Goal: Transaction & Acquisition: Purchase product/service

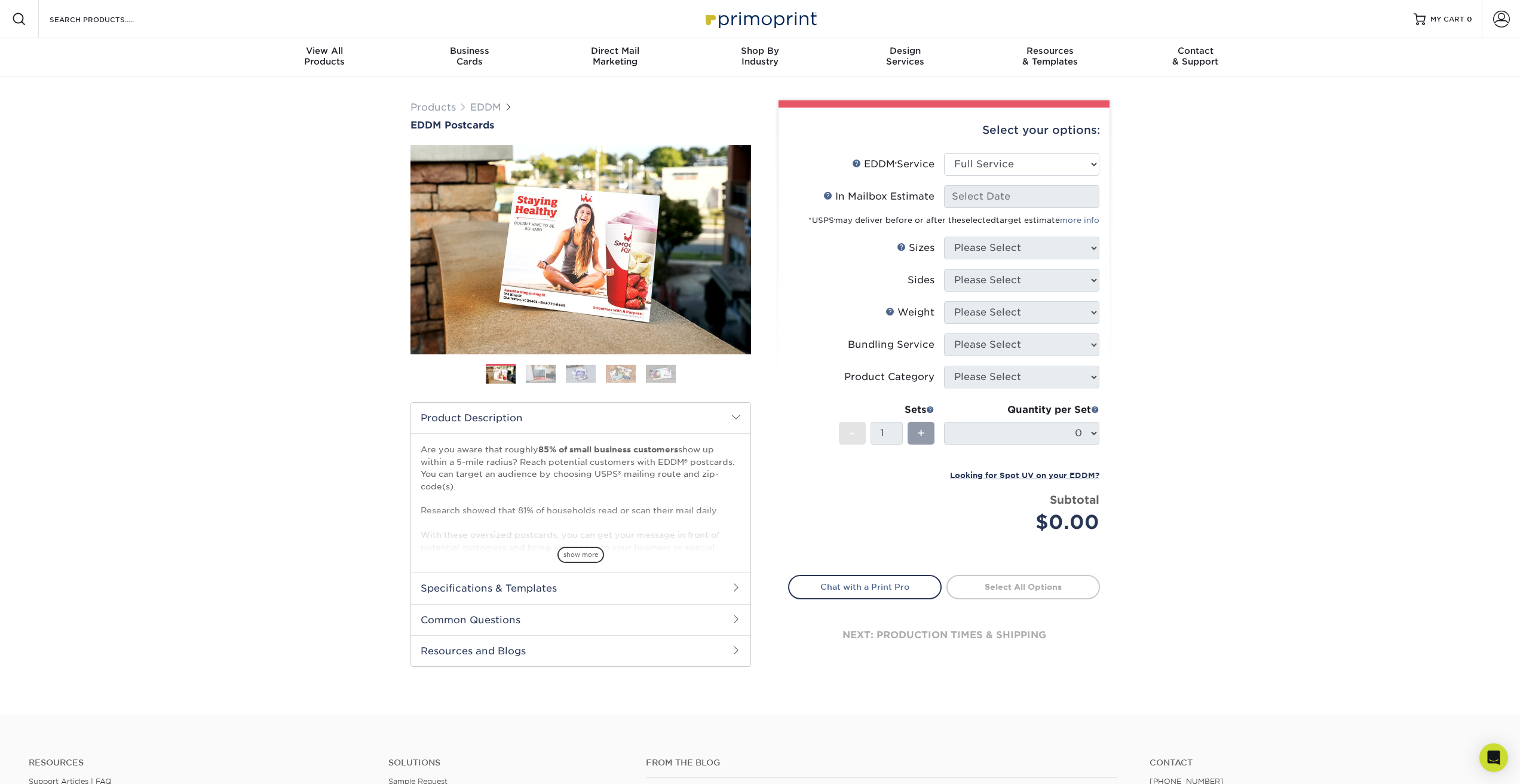
select select "full_service"
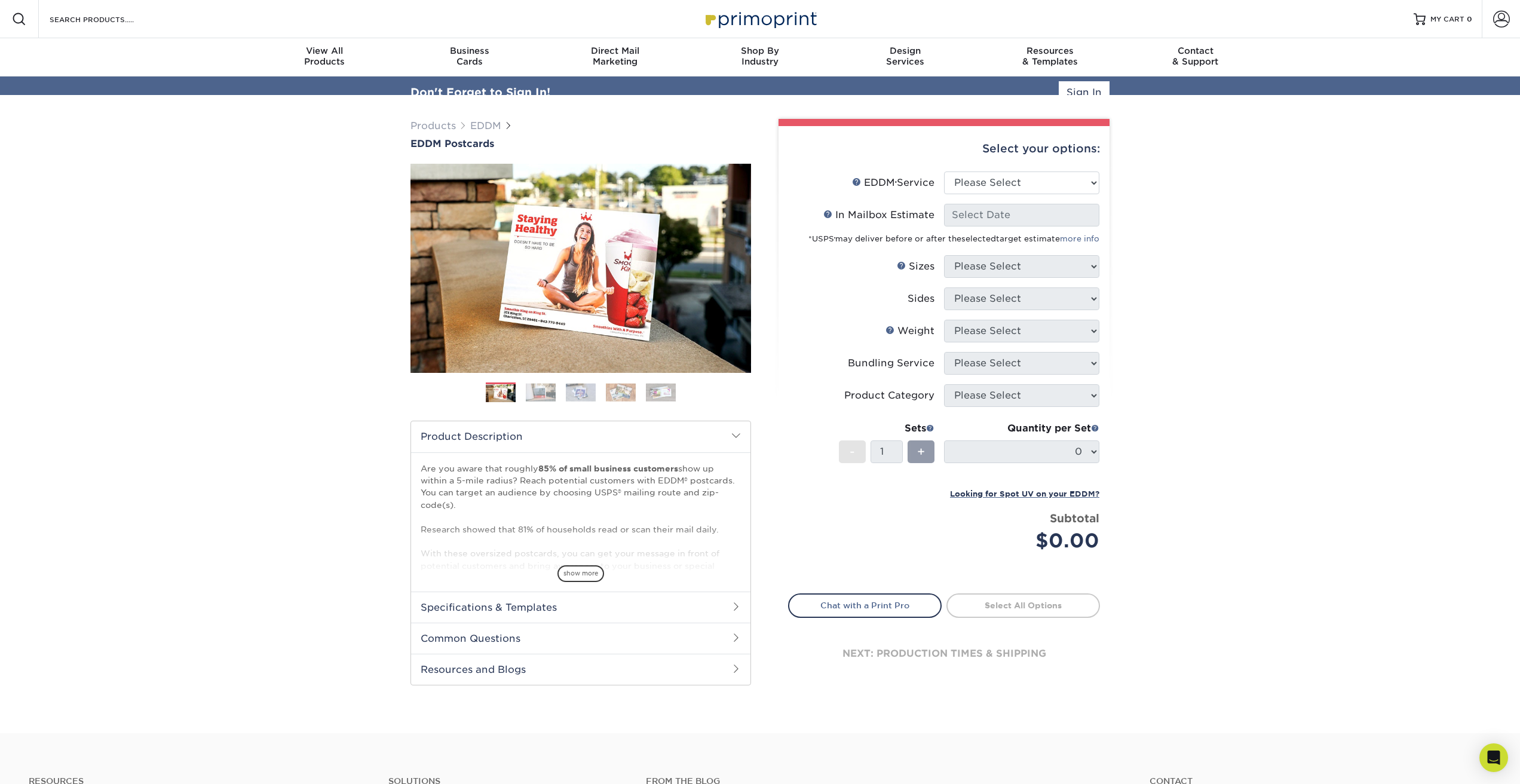
click at [967, 165] on div "Select your options:" at bounding box center [943, 149] width 312 height 45
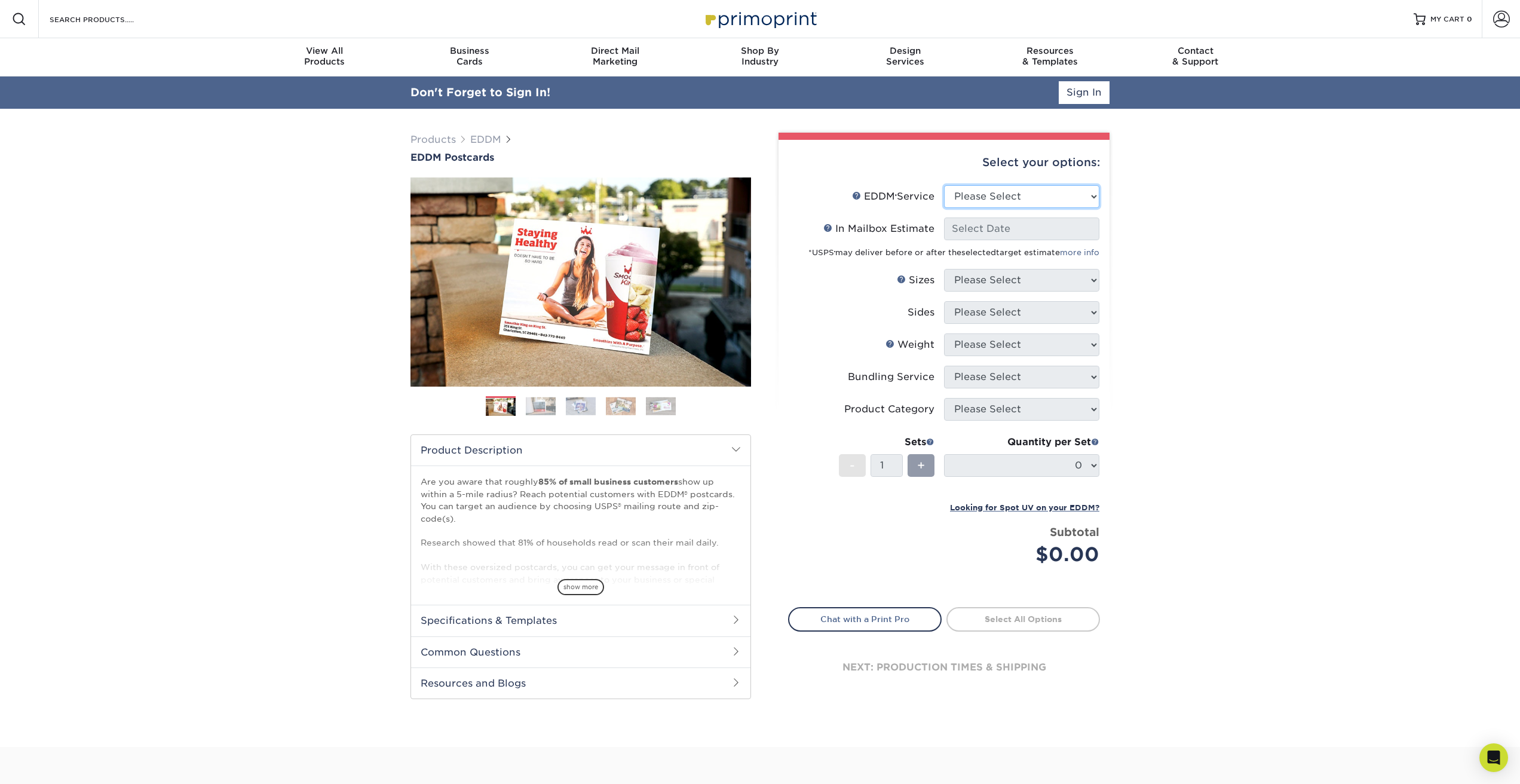
click at [986, 196] on select "Please Select Full Service Print Only" at bounding box center [1022, 196] width 156 height 23
select select "full_service"
click at [944, 185] on select "Please Select Full Service Print Only" at bounding box center [1022, 196] width 156 height 23
select select "-1"
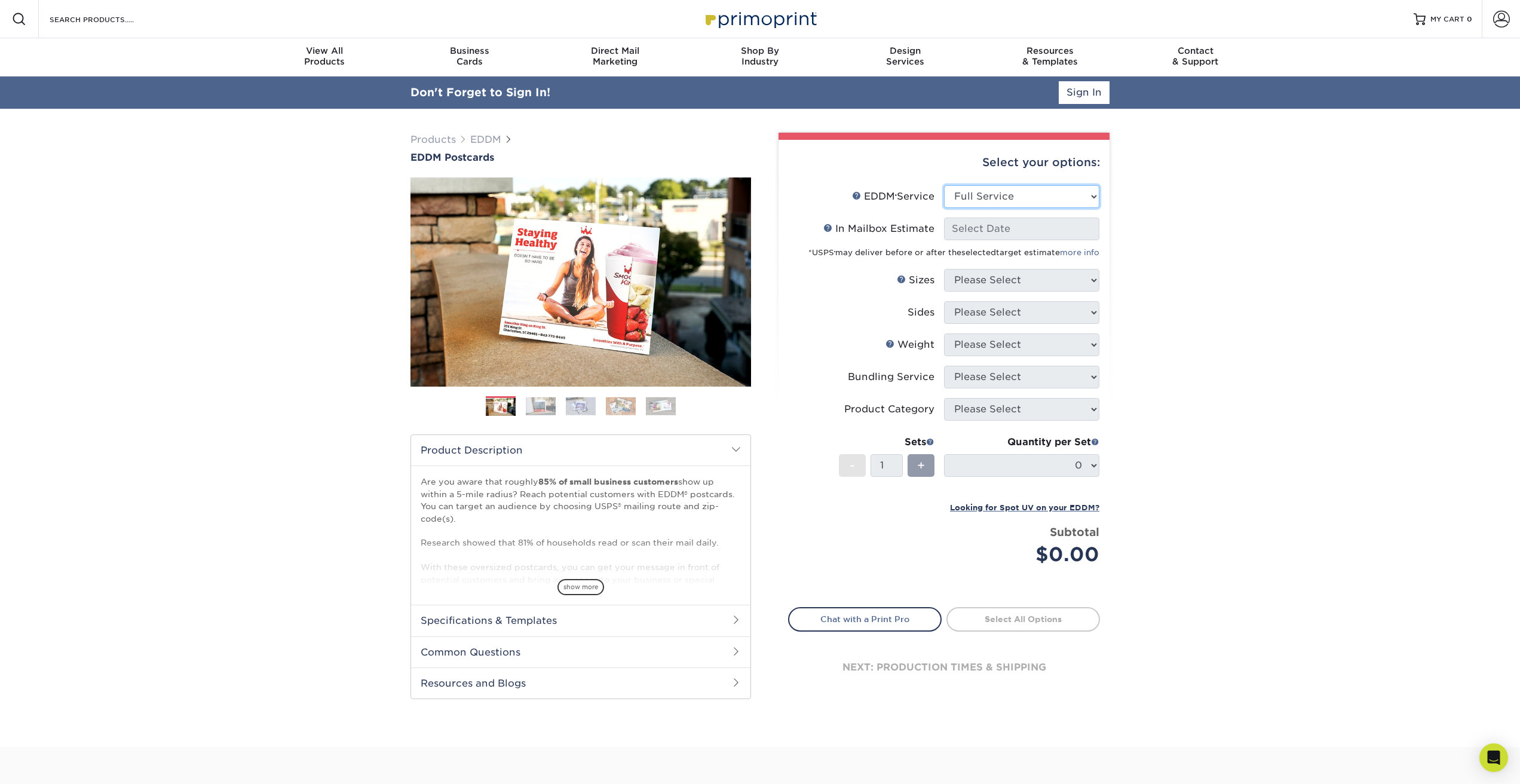
select select "-1"
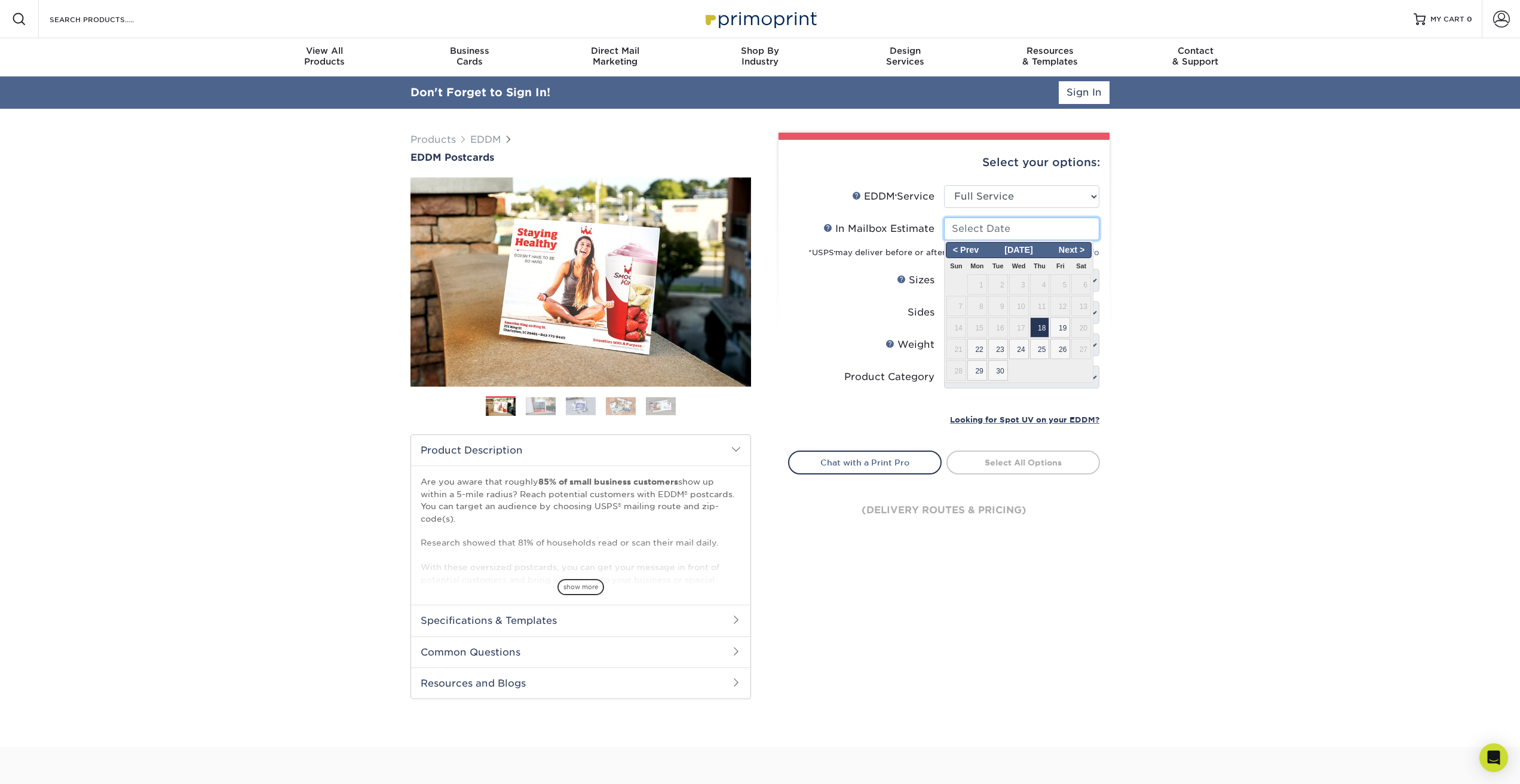
click at [989, 233] on input "In Mailbox Estimate Help In Mailbox Estimate" at bounding box center [1022, 229] width 156 height 23
click at [1034, 331] on span "18" at bounding box center [1040, 327] width 20 height 20
type input "2025-09-18"
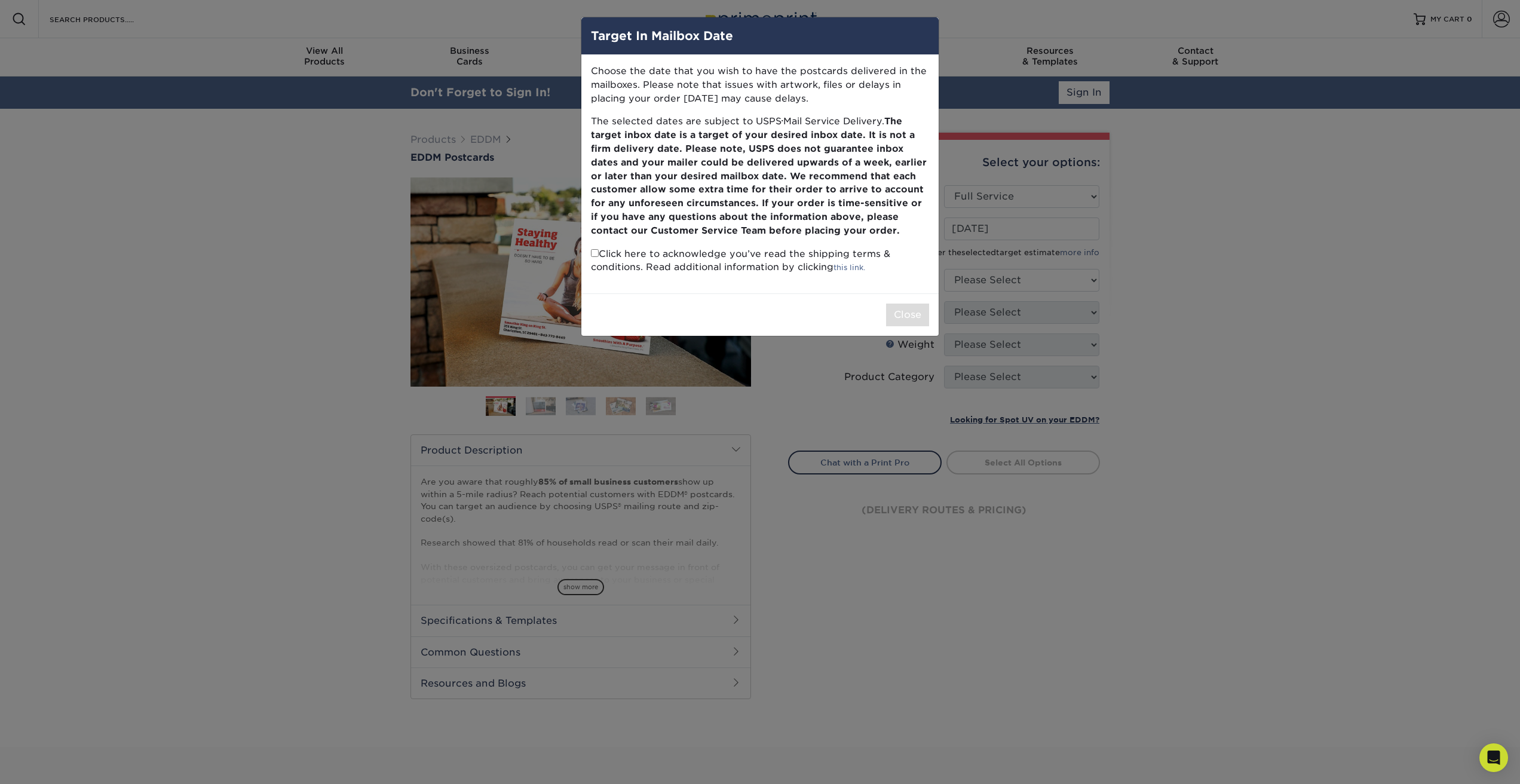
click at [592, 255] on input "checkbox" at bounding box center [595, 253] width 8 height 8
checkbox input "true"
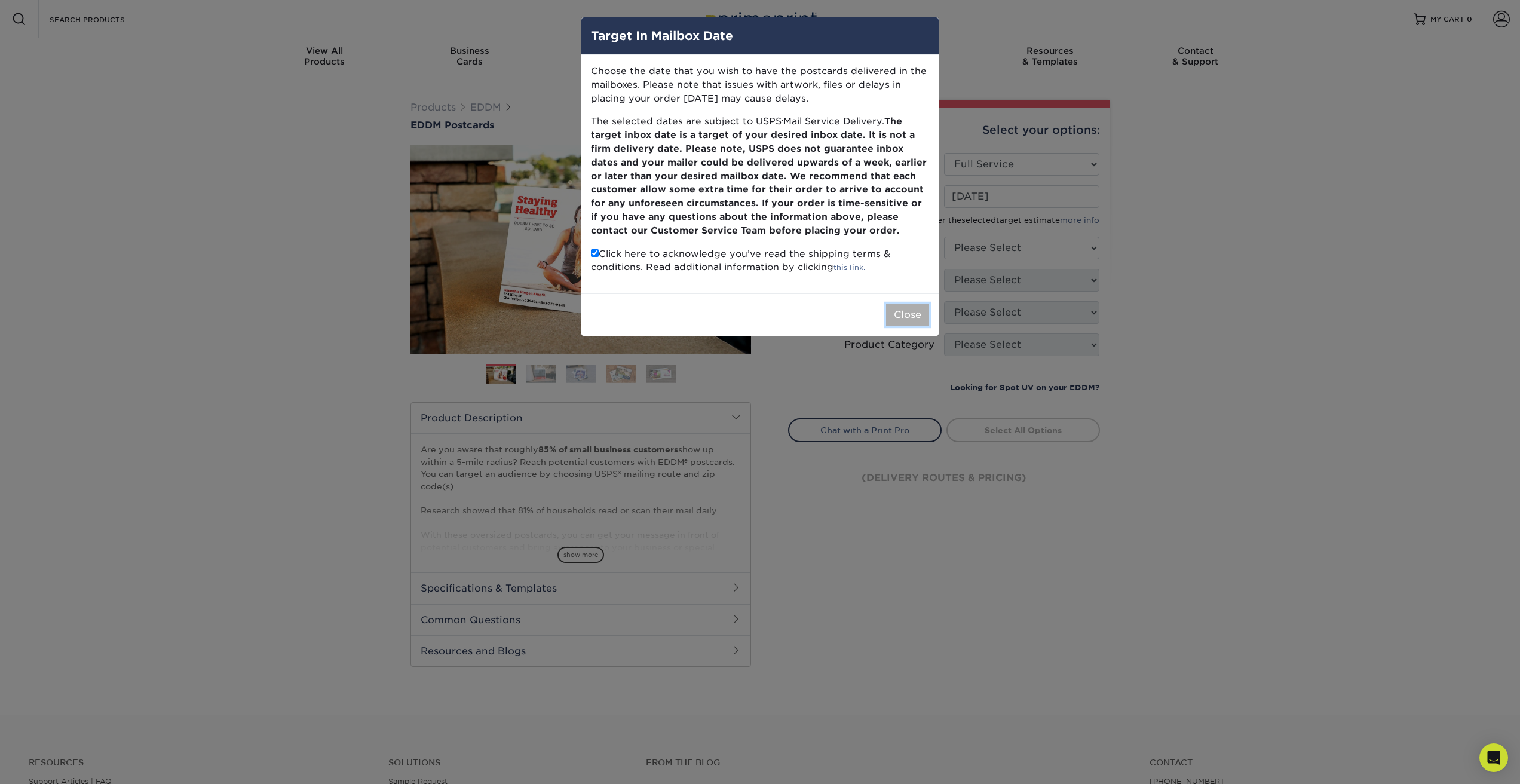
click at [896, 309] on button "Close" at bounding box center [907, 315] width 43 height 23
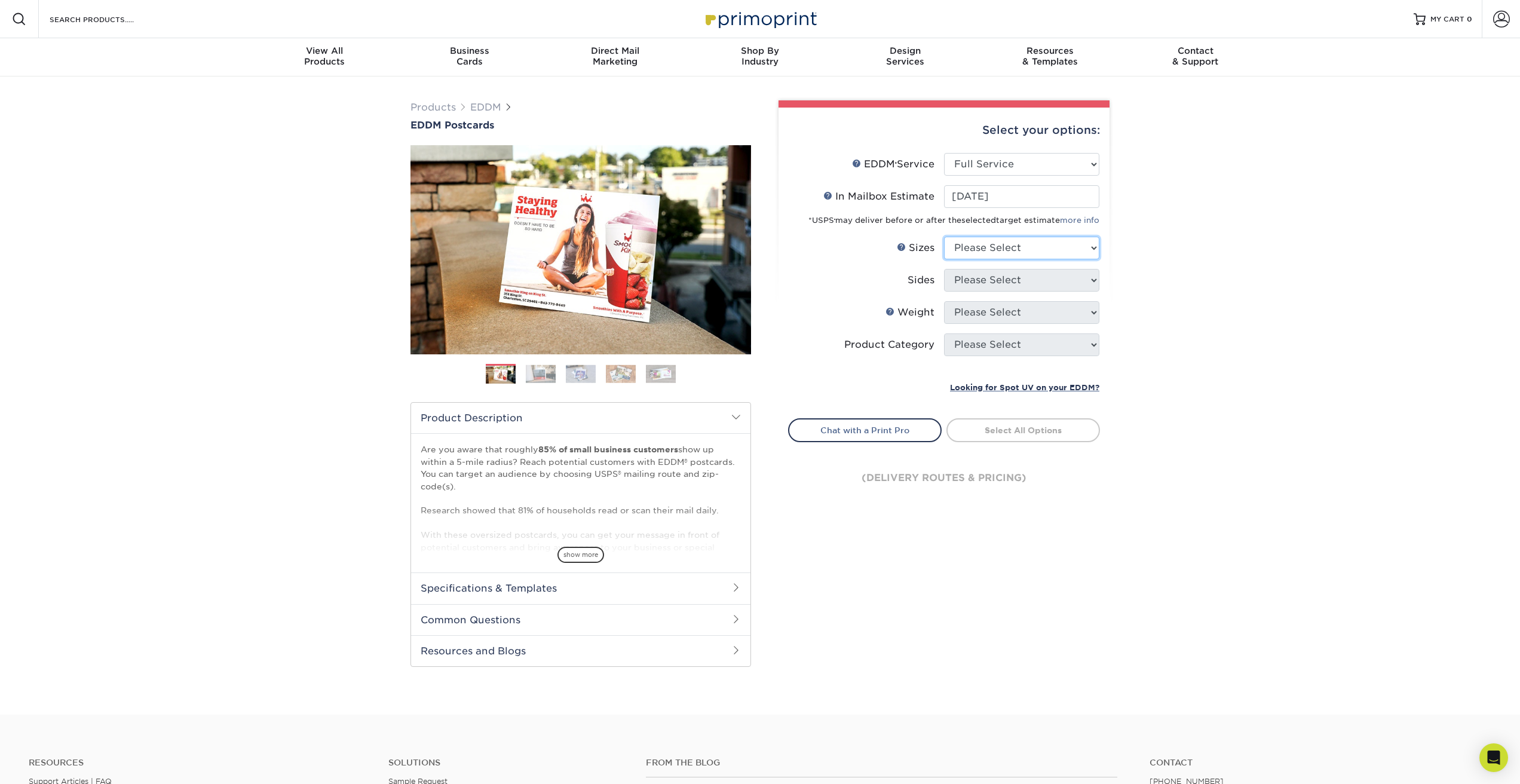
click at [968, 247] on select "Please Select 4.5" x 12" 6" x 12" 6.5" x 8" 6.5" x 9" 6.5" x 12" 7" x 8.5" 8" x…" at bounding box center [1022, 248] width 156 height 23
select select "6.00x12.00"
click at [944, 237] on select "Please Select 4.5" x 12" 6" x 12" 6.5" x 8" 6.5" x 9" 6.5" x 12" 7" x 8.5" 8" x…" at bounding box center [1022, 248] width 156 height 23
click at [964, 283] on select "Please Select Print Both Sides Print Front Only" at bounding box center [1022, 280] width 156 height 23
select select "13abbda7-1d64-4f25-8bb2-c179b224825d"
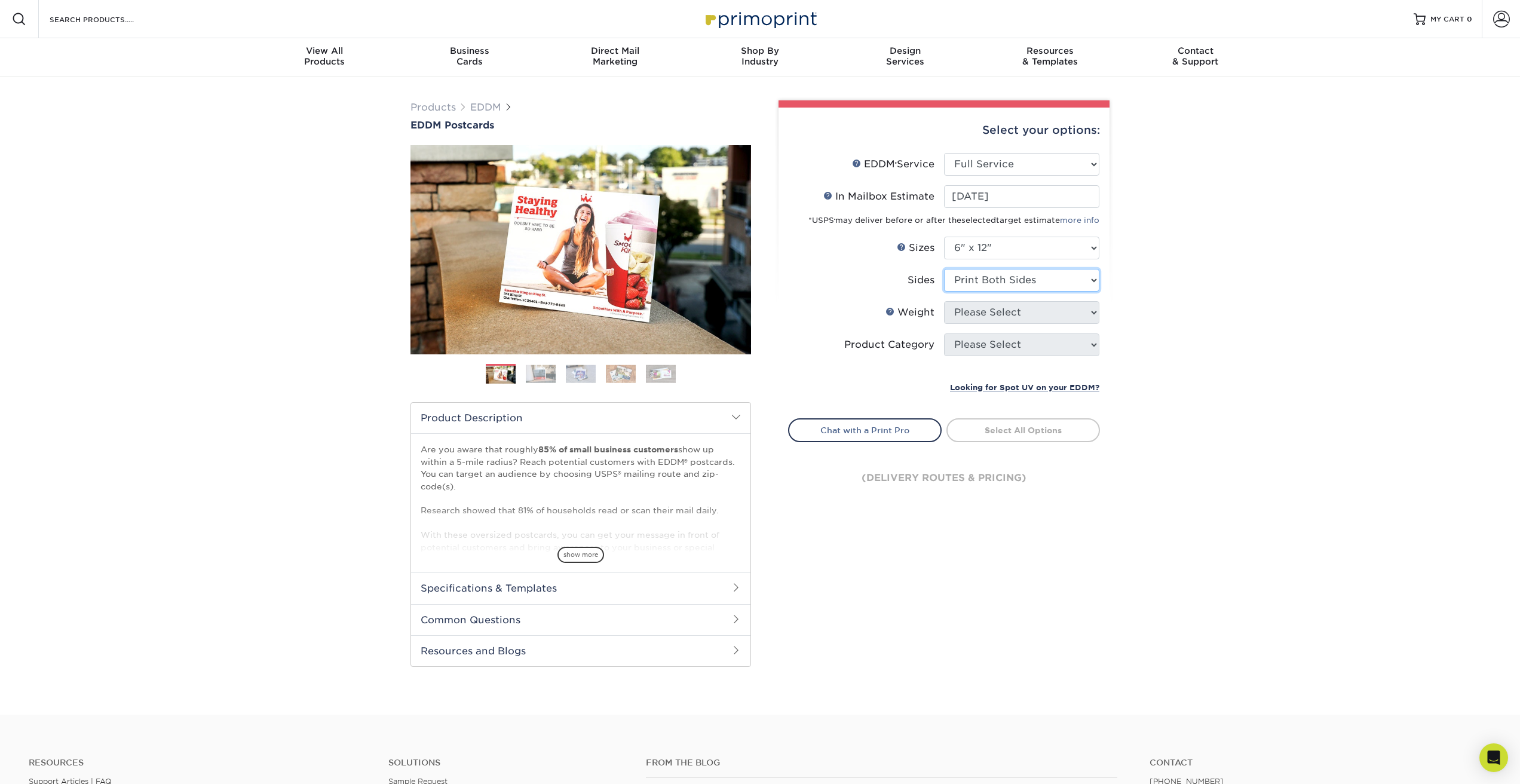
click at [944, 269] on select "Please Select Print Both Sides Print Front Only" at bounding box center [1022, 280] width 156 height 23
click at [964, 314] on select "Please Select 14PT 16PT" at bounding box center [1022, 313] width 156 height 23
select select "14PT"
click at [944, 301] on select "Please Select 14PT 16PT" at bounding box center [1022, 313] width 156 height 23
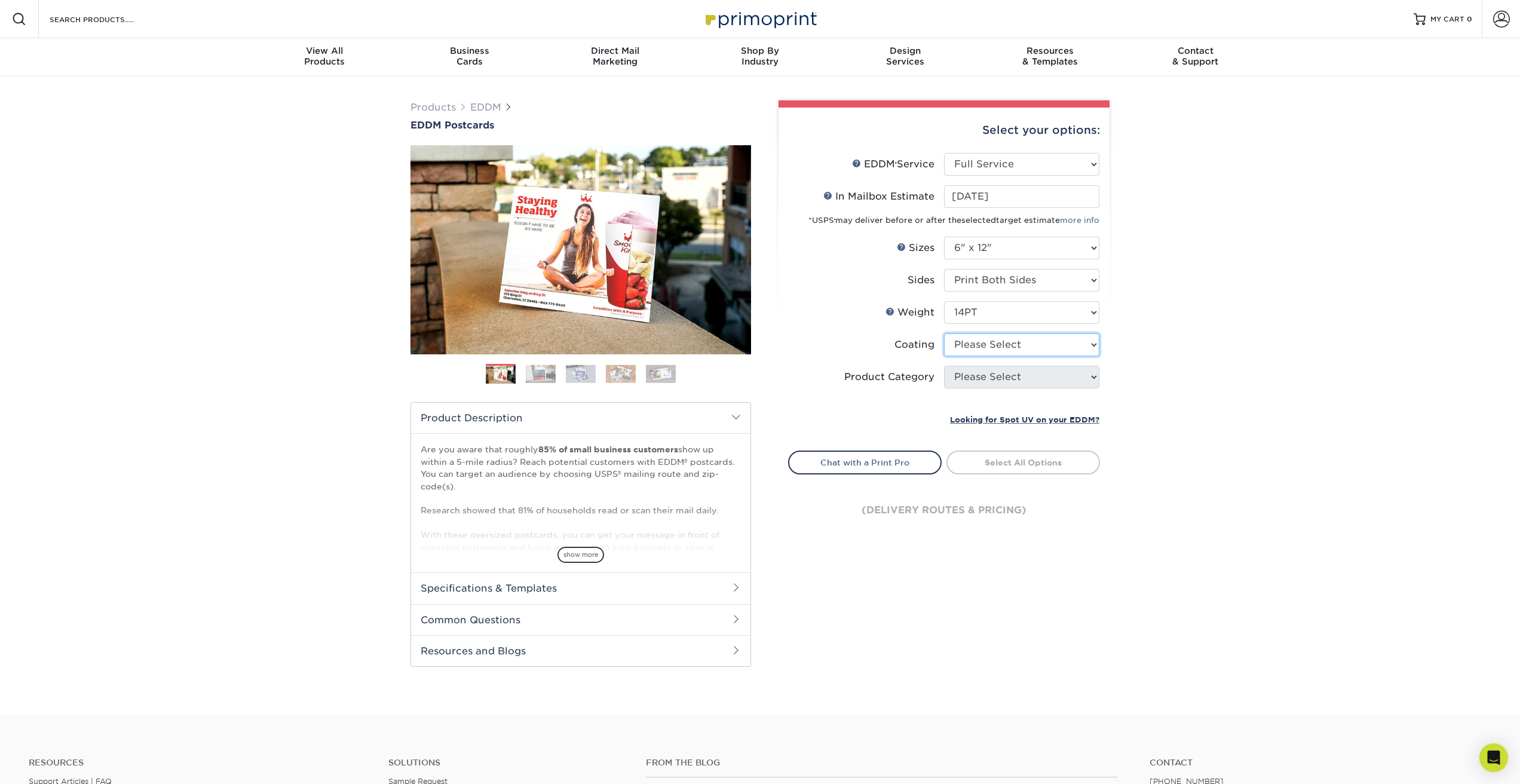
click at [963, 342] on select at bounding box center [1022, 344] width 156 height 23
select select "121bb7b5-3b4d-429f-bd8d-bbf80e953313"
click at [944, 333] on select at bounding box center [1022, 344] width 156 height 23
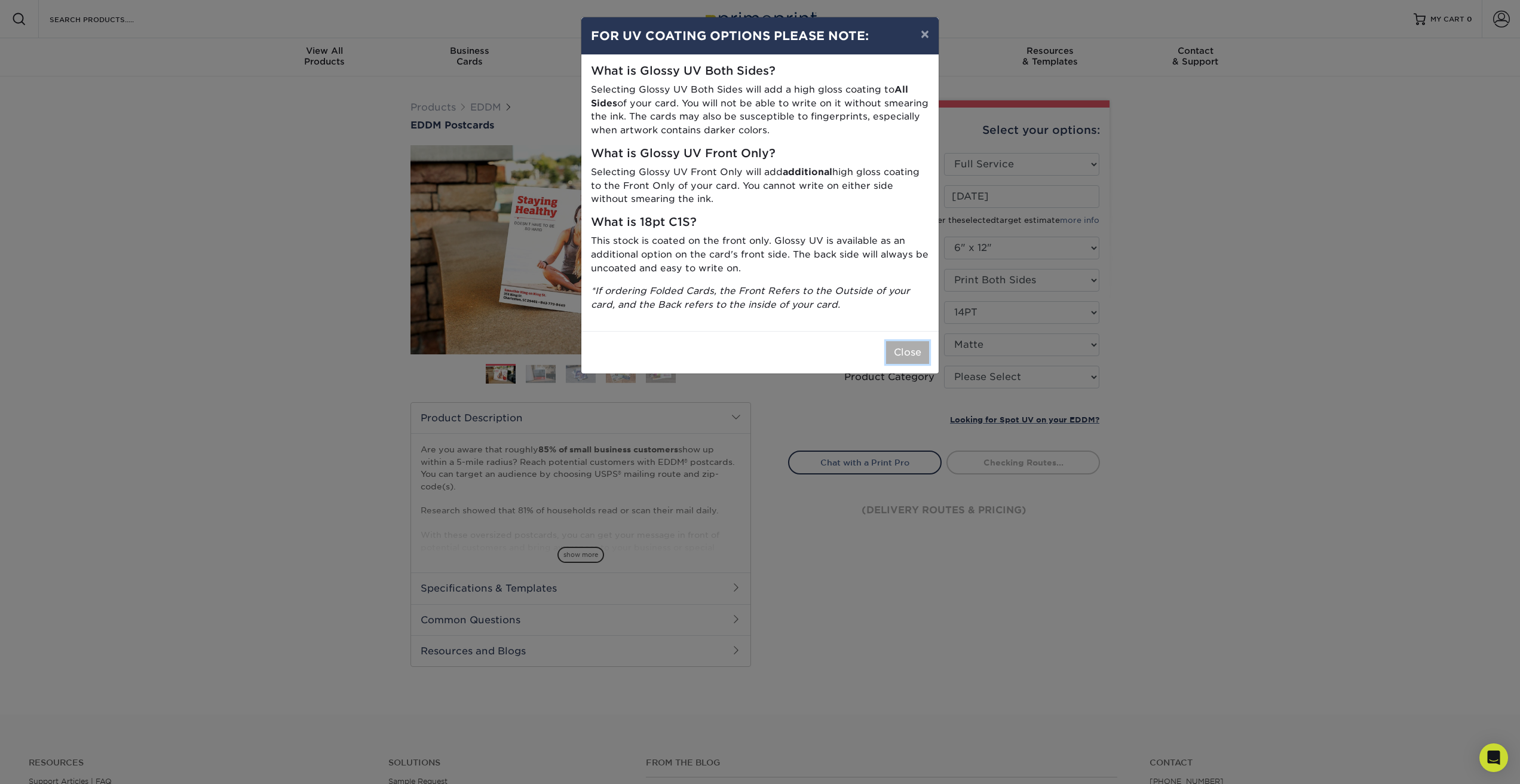
click at [921, 354] on button "Close" at bounding box center [907, 353] width 43 height 23
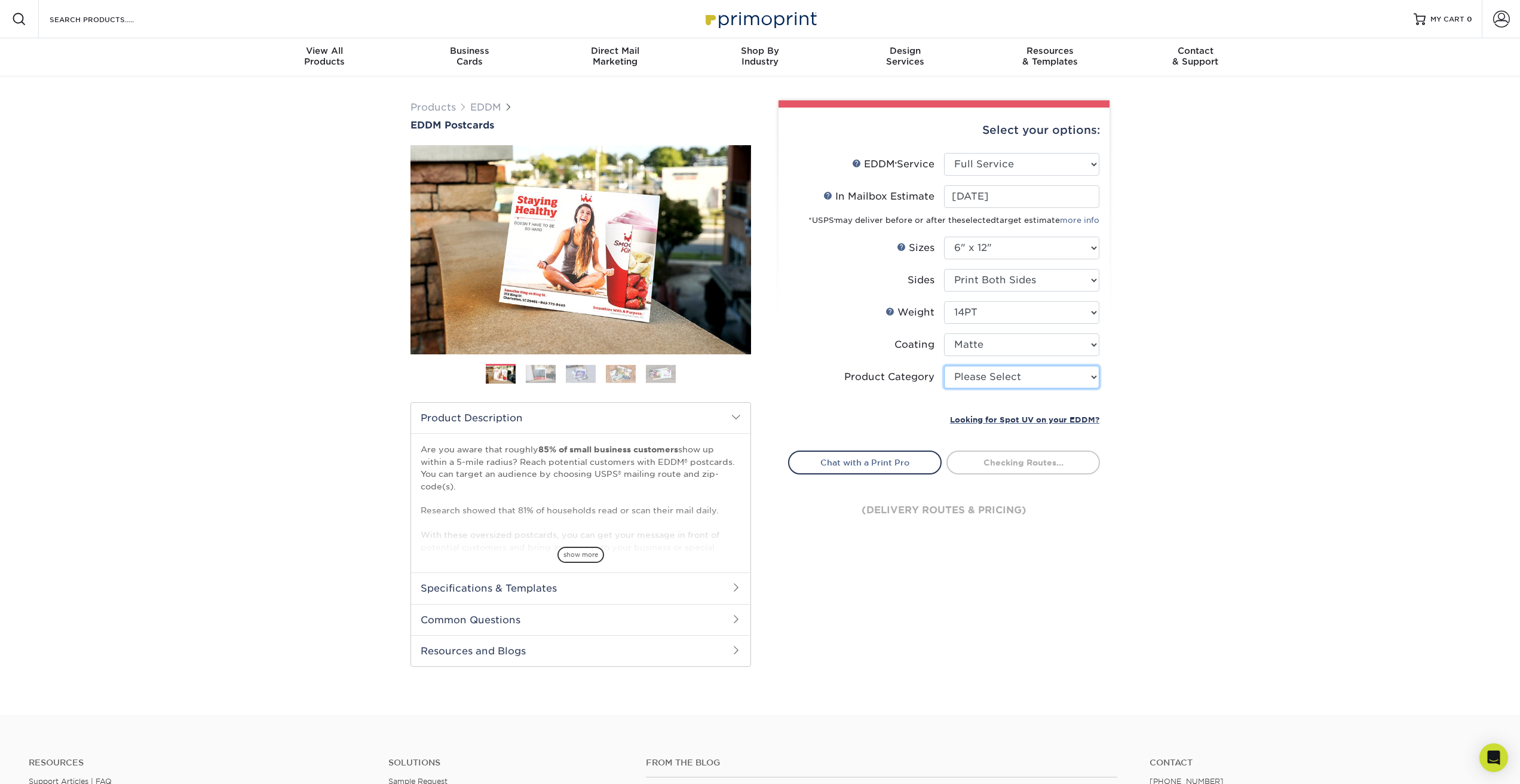
click at [959, 377] on select "Please Select Postcards" at bounding box center [1022, 377] width 156 height 23
select select "9b7272e0-d6c8-4c3c-8e97-d3a1bcdab858"
click at [944, 365] on select "Please Select Postcards" at bounding box center [1022, 377] width 156 height 23
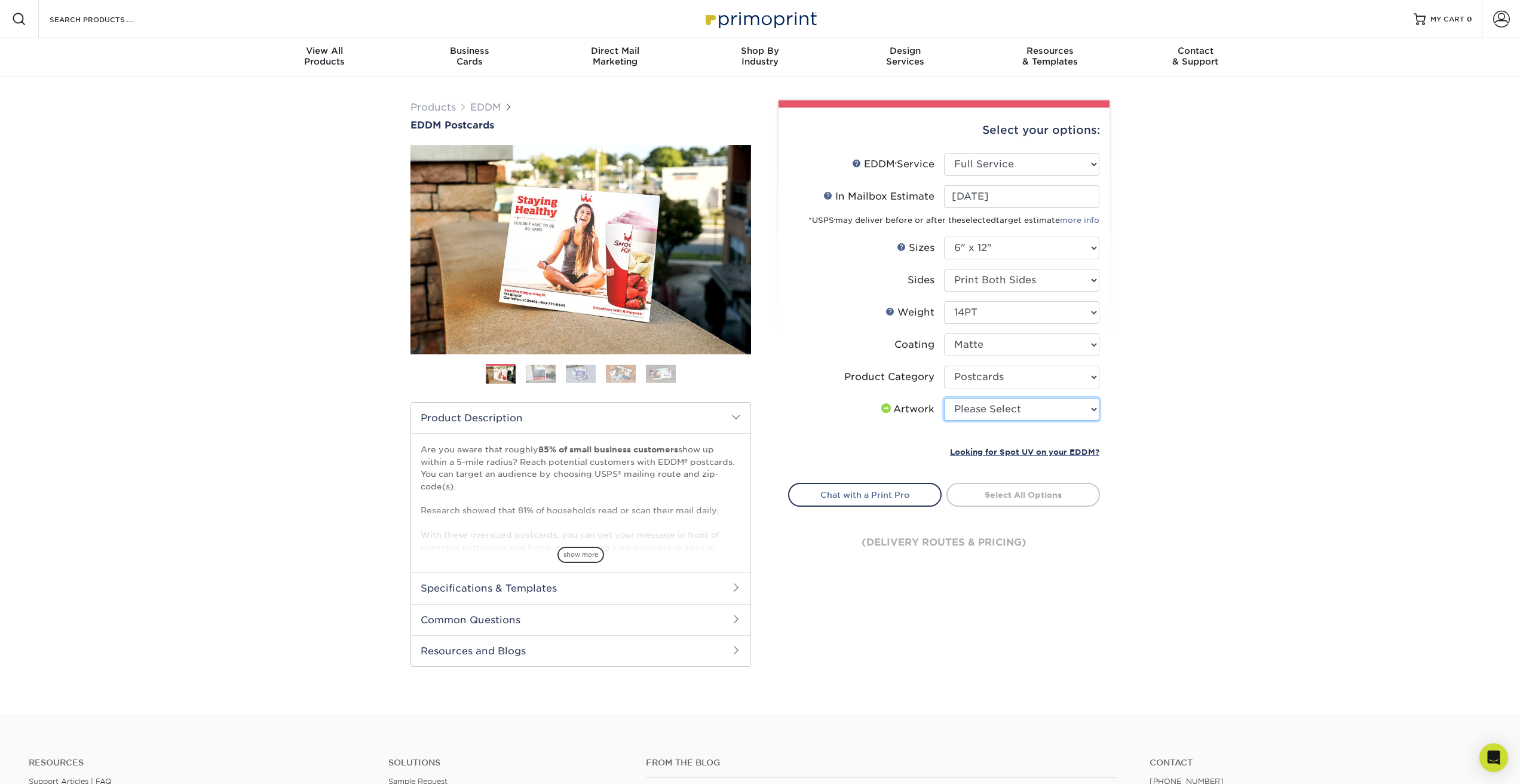
click at [983, 413] on select "Please Select I will upload files I need a design - $150" at bounding box center [1022, 409] width 156 height 23
select select "upload"
click at [944, 398] on select "Please Select I will upload files I need a design - $150" at bounding box center [1022, 409] width 156 height 23
click at [989, 496] on link "Select Routes" at bounding box center [1023, 493] width 153 height 22
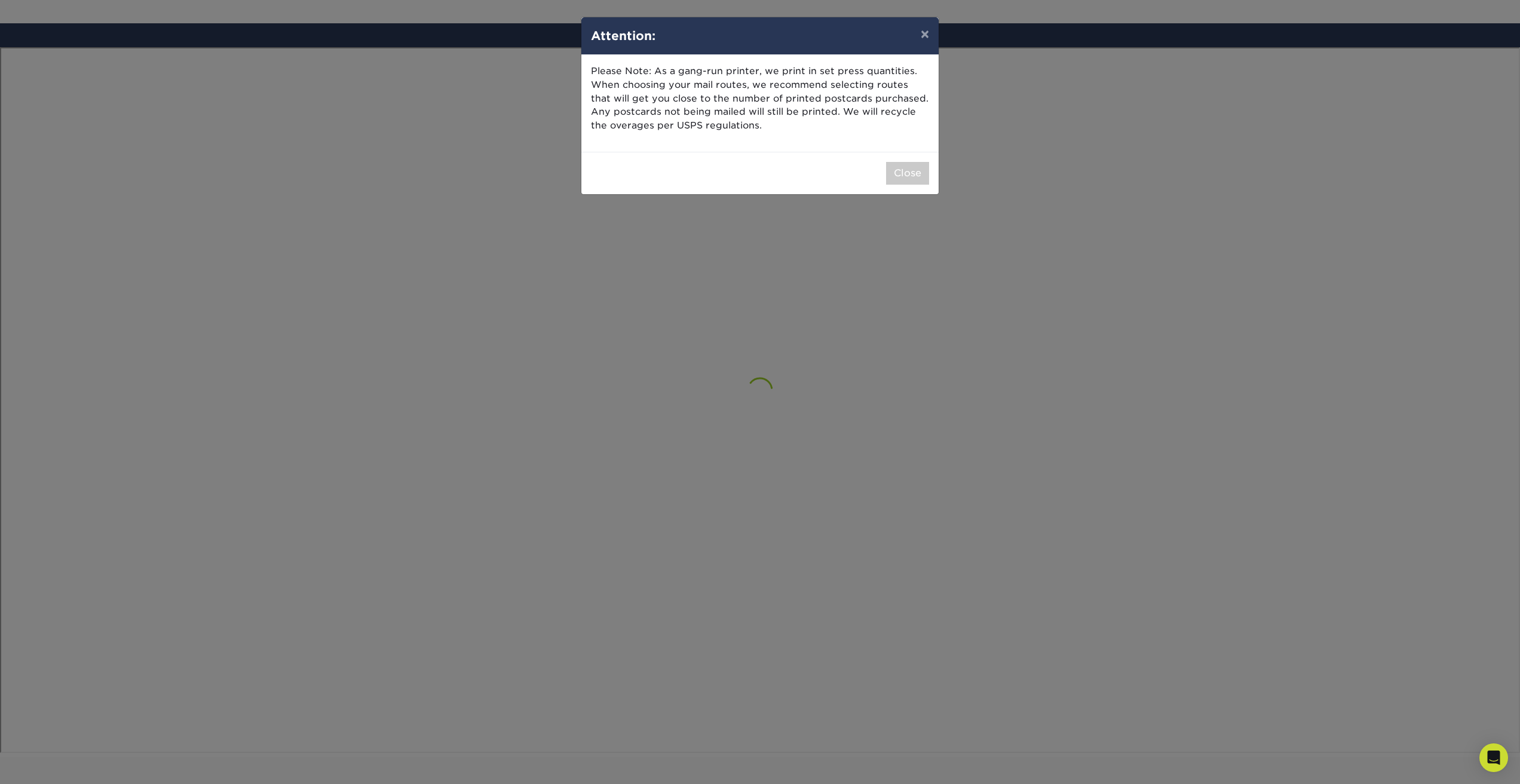
scroll to position [696, 0]
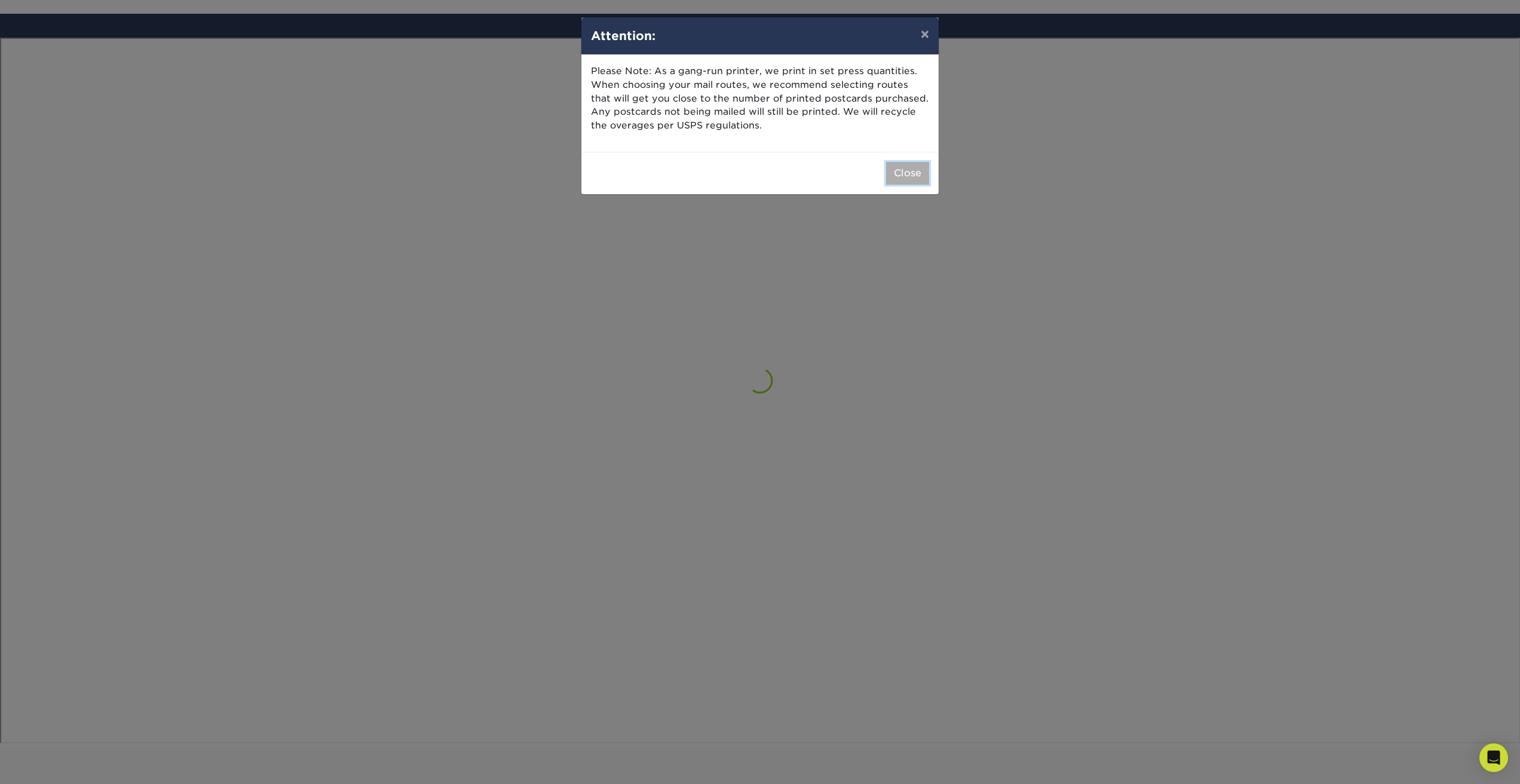
click at [907, 173] on button "Close" at bounding box center [907, 173] width 43 height 23
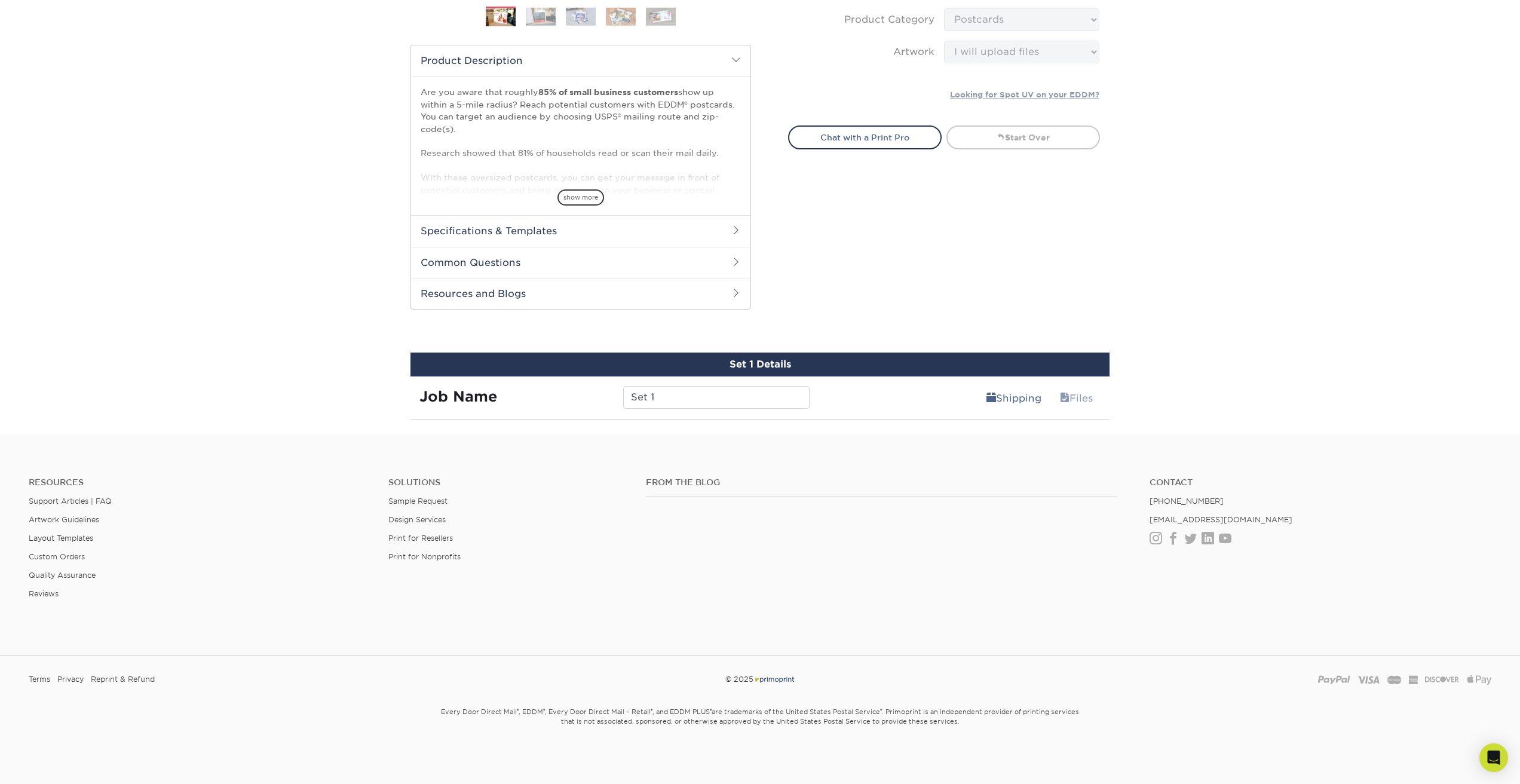
scroll to position [356, 0]
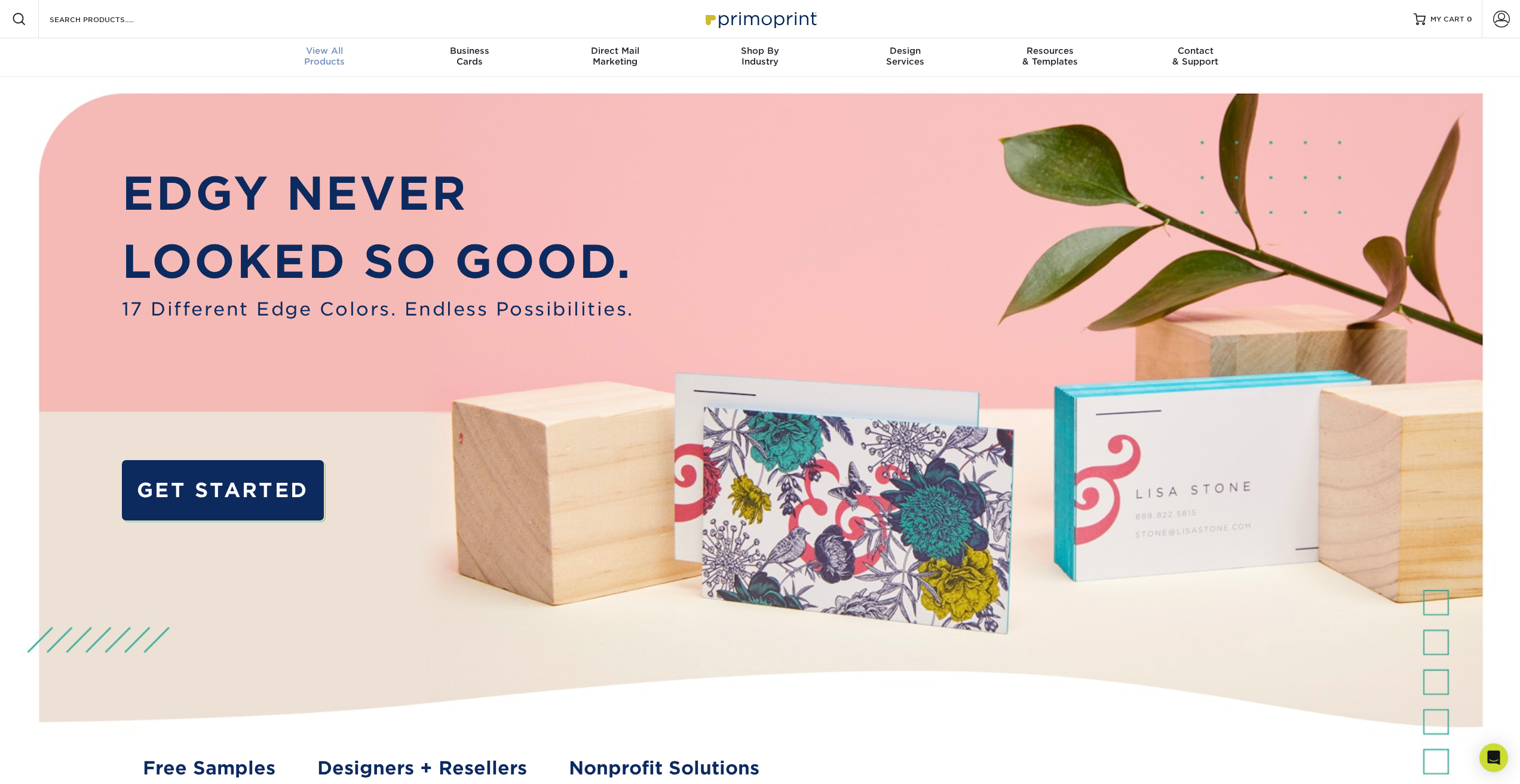
click at [268, 65] on div "View All Products" at bounding box center [324, 56] width 145 height 22
